Goal: Share content: Share content

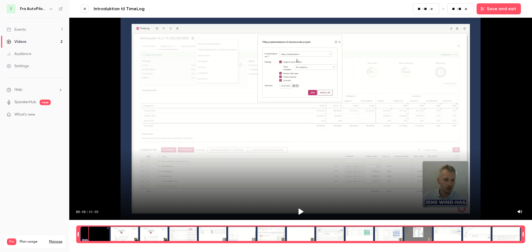
click at [299, 209] on icon "Play" at bounding box center [300, 212] width 5 height 6
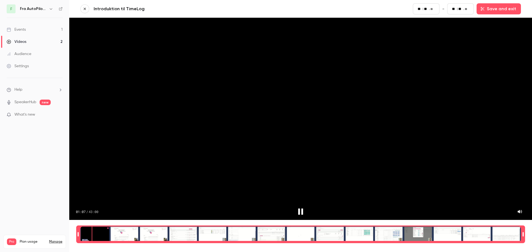
click at [109, 231] on div "Time range selector" at bounding box center [300, 235] width 440 height 16
click at [107, 231] on div "Time range selector" at bounding box center [300, 235] width 440 height 16
click at [110, 230] on div "Time range selector" at bounding box center [300, 235] width 440 height 16
click at [125, 229] on div "Time range selector" at bounding box center [300, 235] width 440 height 16
click at [334, 231] on div "Time range selector" at bounding box center [300, 235] width 440 height 16
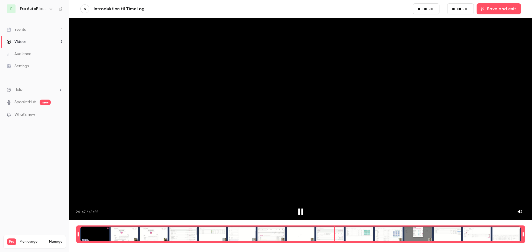
click at [418, 229] on div "Time range selector" at bounding box center [300, 235] width 440 height 16
click at [445, 228] on div "Time range selector" at bounding box center [300, 235] width 440 height 16
click at [301, 209] on icon "Pause" at bounding box center [300, 212] width 5 height 6
click at [300, 209] on icon "Play" at bounding box center [300, 212] width 5 height 6
click at [493, 59] on div "35:46 / 43:00" at bounding box center [300, 119] width 462 height 202
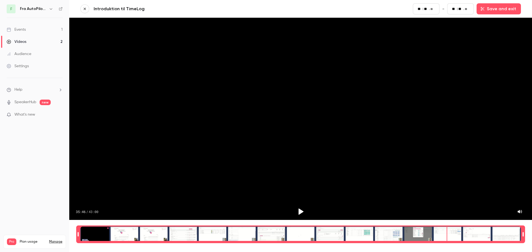
click at [493, 59] on div "35:46 / 43:00" at bounding box center [300, 119] width 462 height 202
click at [12, 168] on nav "F Fra AutoPilot til TimeLog Events 1 Videos 2 Audience Settings Help SpeakerHub…" at bounding box center [34, 126] width 69 height 252
click at [385, 246] on div "Time range selector" at bounding box center [300, 250] width 440 height 16
click at [432, 242] on div "Time range selector" at bounding box center [300, 250] width 440 height 16
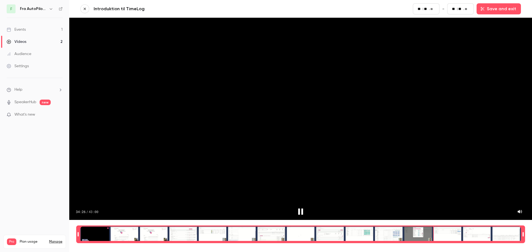
type input "****"
click at [86, 8] on icon "button" at bounding box center [85, 9] width 4 height 4
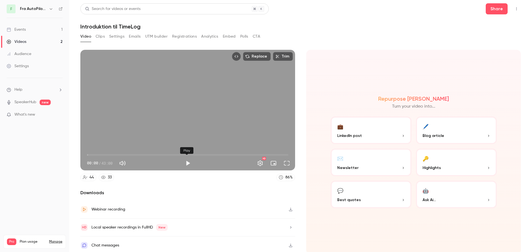
click at [188, 163] on button "Play" at bounding box center [187, 163] width 11 height 11
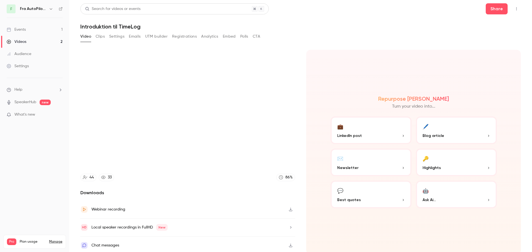
click at [22, 165] on nav "F Fra AutoPilot til TimeLog Events 1 Videos 2 Audience Settings Help SpeakerHub…" at bounding box center [34, 126] width 69 height 252
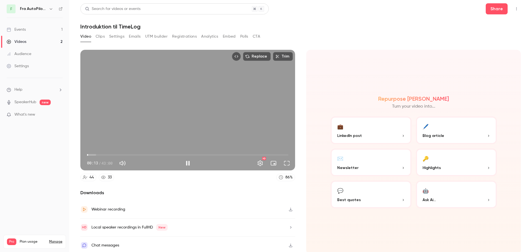
type input "****"
click at [285, 56] on button "Trim" at bounding box center [283, 56] width 20 height 9
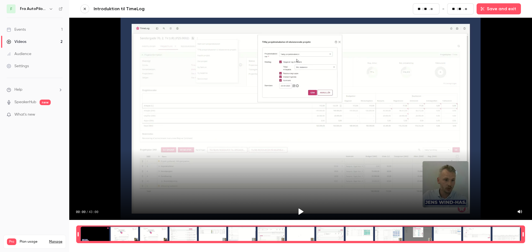
click at [84, 229] on div "Time range selector" at bounding box center [300, 235] width 440 height 16
click at [81, 229] on div "Time range selector" at bounding box center [300, 235] width 440 height 16
drag, startPoint x: 77, startPoint y: 232, endPoint x: 73, endPoint y: 231, distance: 4.2
click at [73, 231] on main "Introduktion til TimeLog Start ** : ** . ** - End ** : ** . ** Save and exit 00…" at bounding box center [300, 126] width 462 height 252
click at [83, 230] on div "Time range selector" at bounding box center [300, 235] width 440 height 16
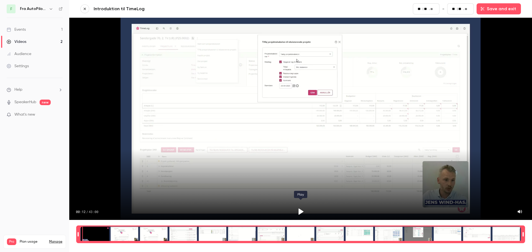
click at [300, 209] on icon "Play" at bounding box center [300, 212] width 5 height 6
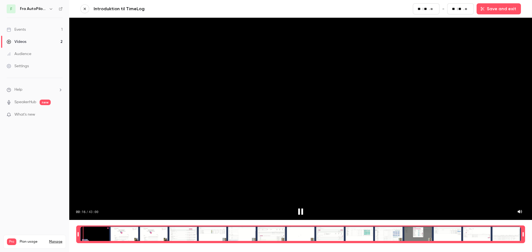
click at [82, 231] on div "Time range selector" at bounding box center [300, 235] width 440 height 16
click at [196, 137] on div "00:10 / 43:00" at bounding box center [300, 119] width 462 height 202
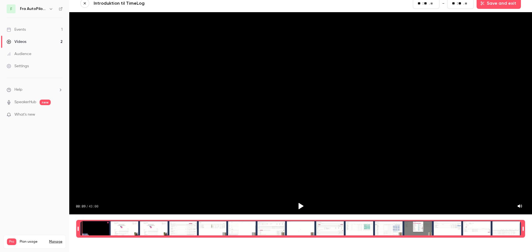
drag, startPoint x: 82, startPoint y: 222, endPoint x: 105, endPoint y: 240, distance: 28.9
click at [105, 240] on div "Time range selector" at bounding box center [300, 245] width 440 height 16
type input "***"
click at [88, 4] on button "button" at bounding box center [84, 3] width 9 height 9
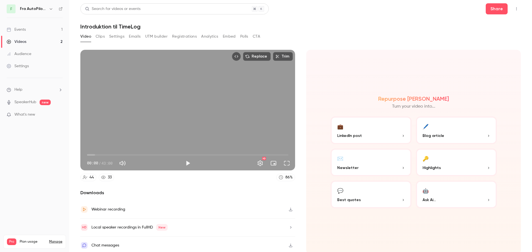
click at [234, 56] on icon "Embed video" at bounding box center [236, 57] width 4 height 4
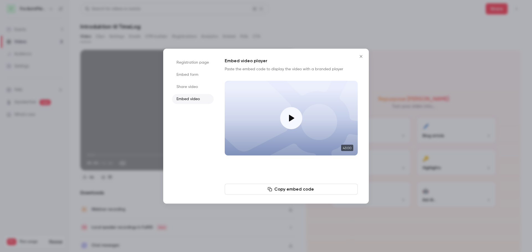
click at [311, 189] on button "Copy embed code" at bounding box center [291, 189] width 133 height 11
click at [186, 86] on li "Share video" at bounding box center [193, 87] width 42 height 10
click at [302, 189] on button "Copy link" at bounding box center [291, 189] width 133 height 11
